Goal: Task Accomplishment & Management: Use online tool/utility

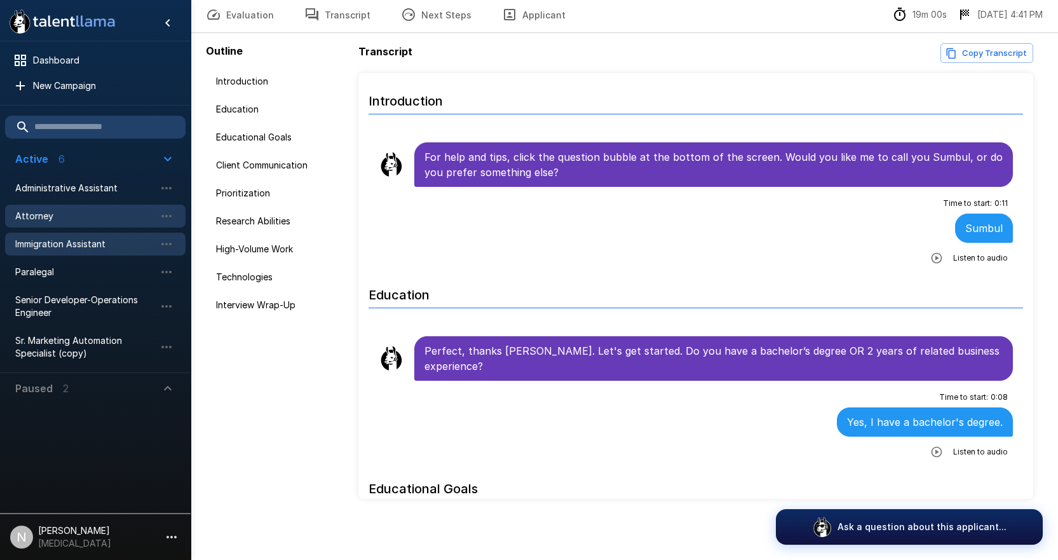
scroll to position [2192, 0]
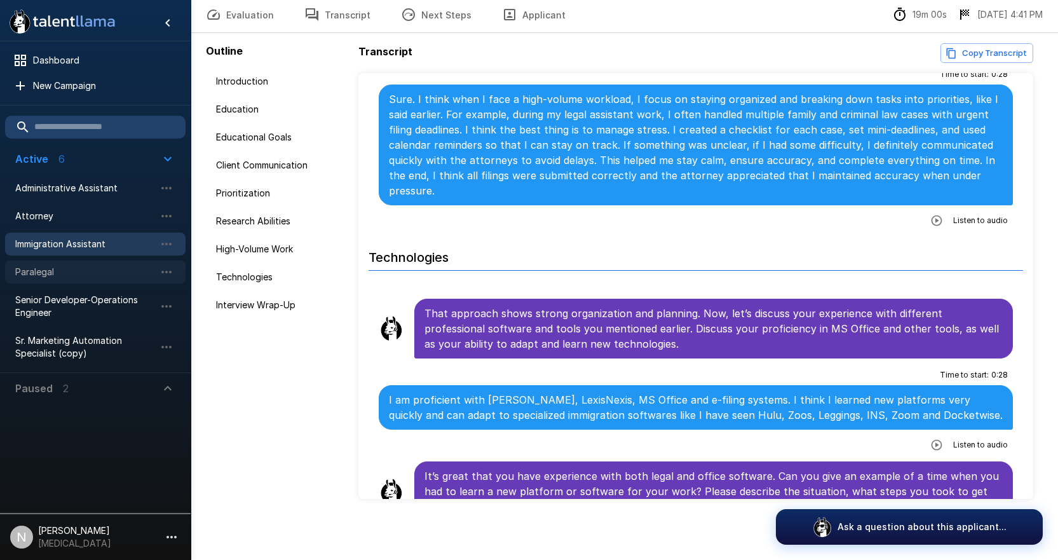
click at [42, 271] on span "Paralegal" at bounding box center [85, 272] width 140 height 13
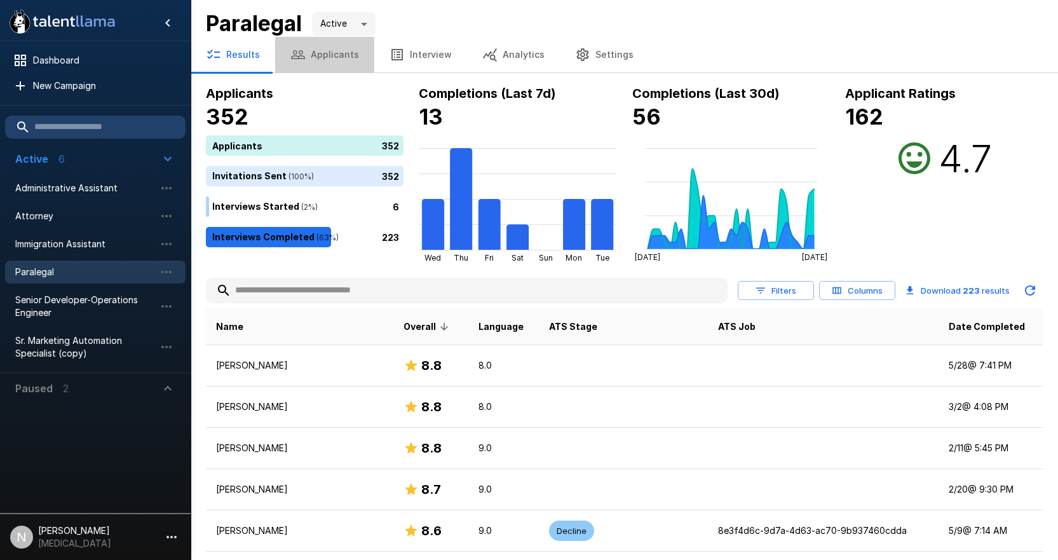
click at [330, 57] on button "Applicants" at bounding box center [324, 55] width 99 height 36
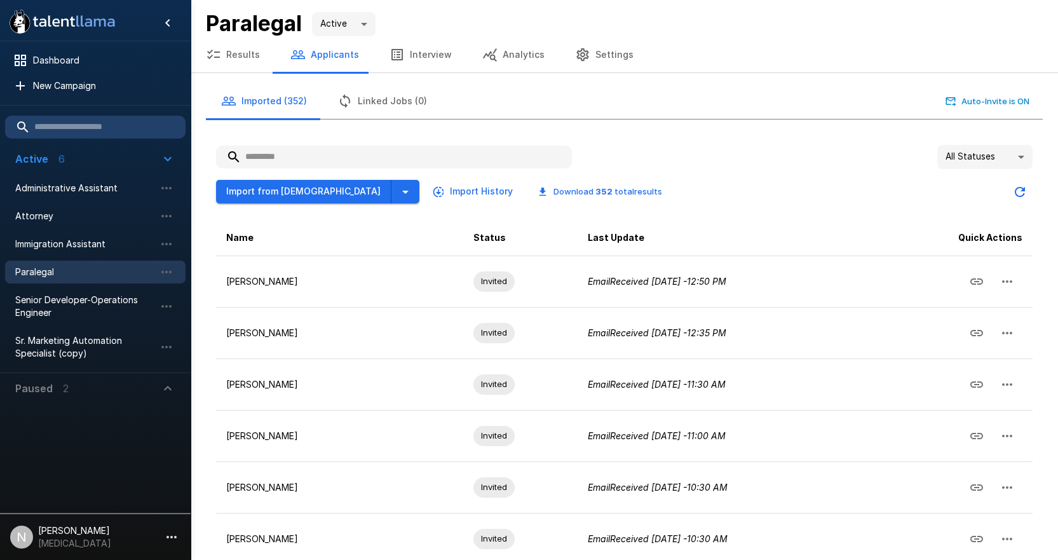
click at [324, 163] on input "text" at bounding box center [394, 157] width 356 height 23
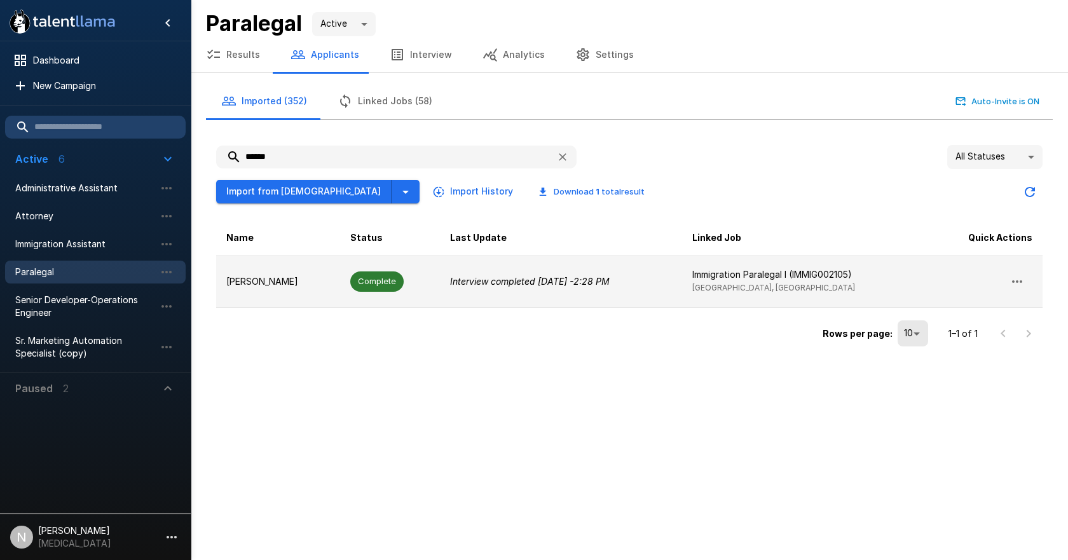
type input "******"
click at [276, 282] on p "[PERSON_NAME]" at bounding box center [278, 281] width 104 height 13
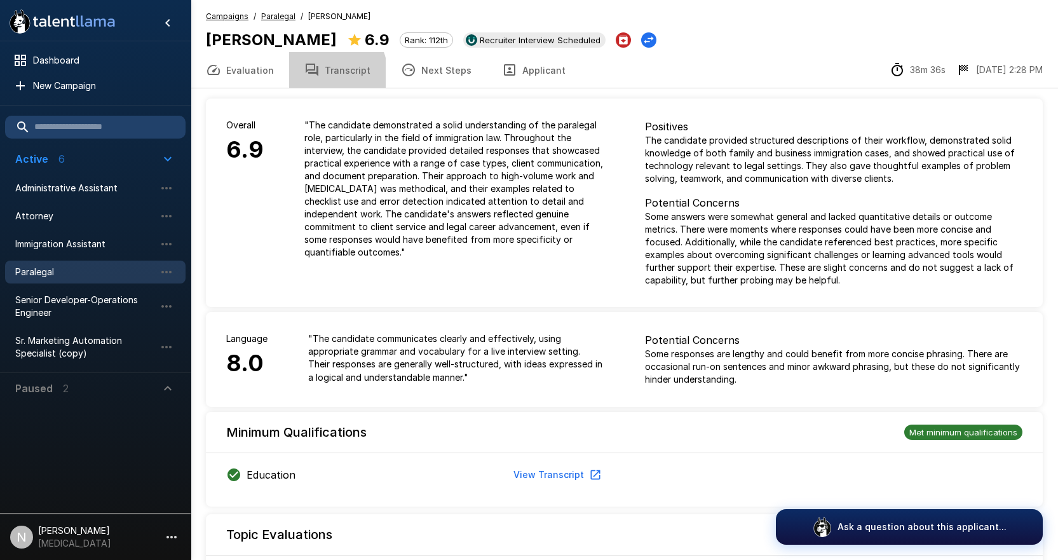
click at [324, 73] on button "Transcript" at bounding box center [337, 70] width 97 height 36
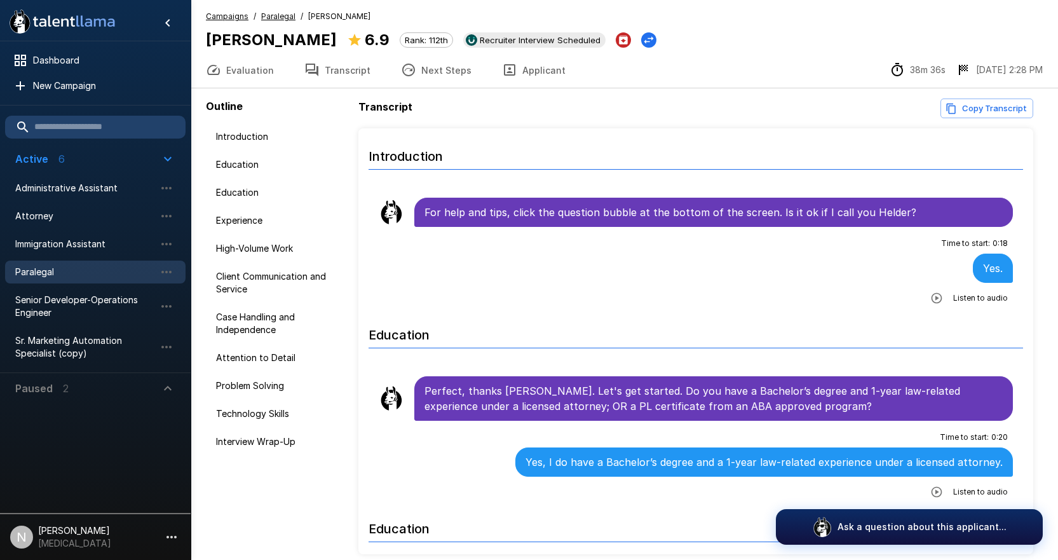
click at [423, 71] on button "Next Steps" at bounding box center [436, 70] width 101 height 36
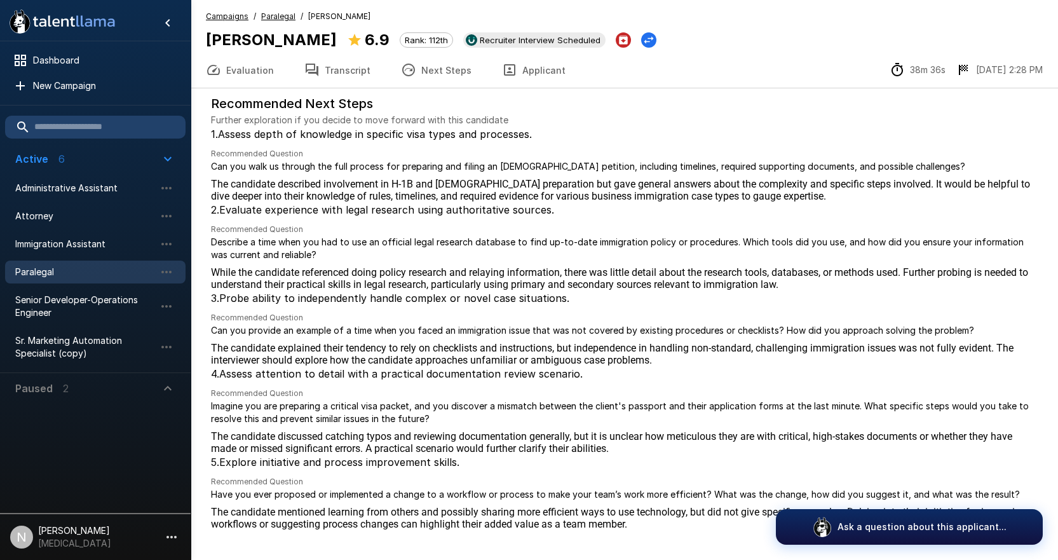
click at [334, 72] on button "Transcript" at bounding box center [337, 70] width 97 height 36
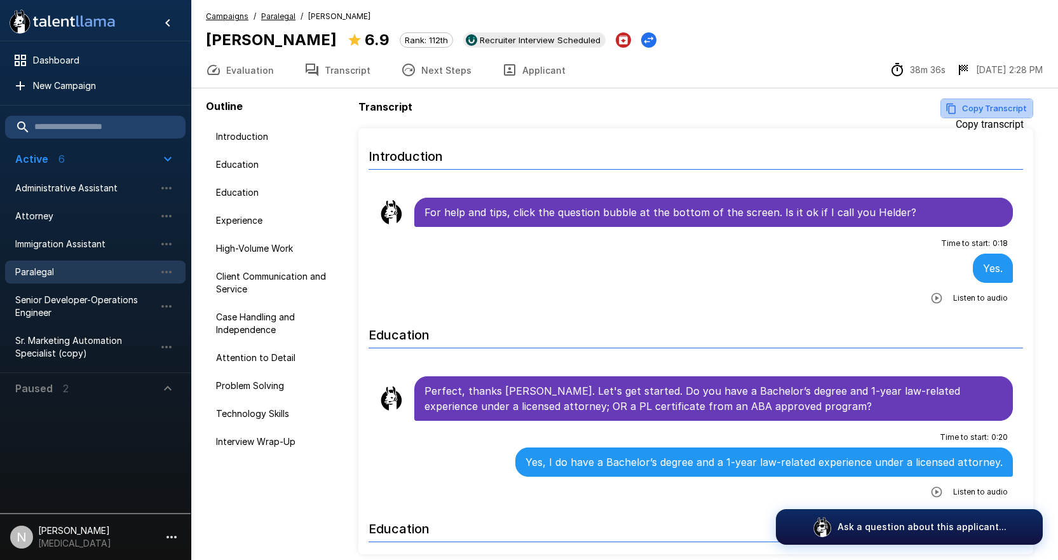
click at [1012, 105] on button "Copy Transcript" at bounding box center [987, 109] width 93 height 20
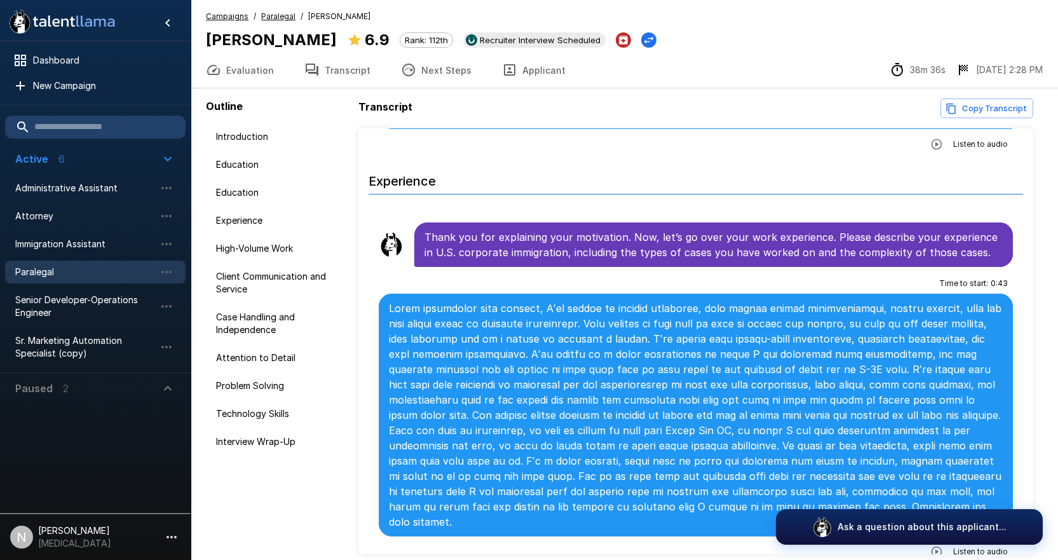
scroll to position [699, 0]
